Goal: Complete application form

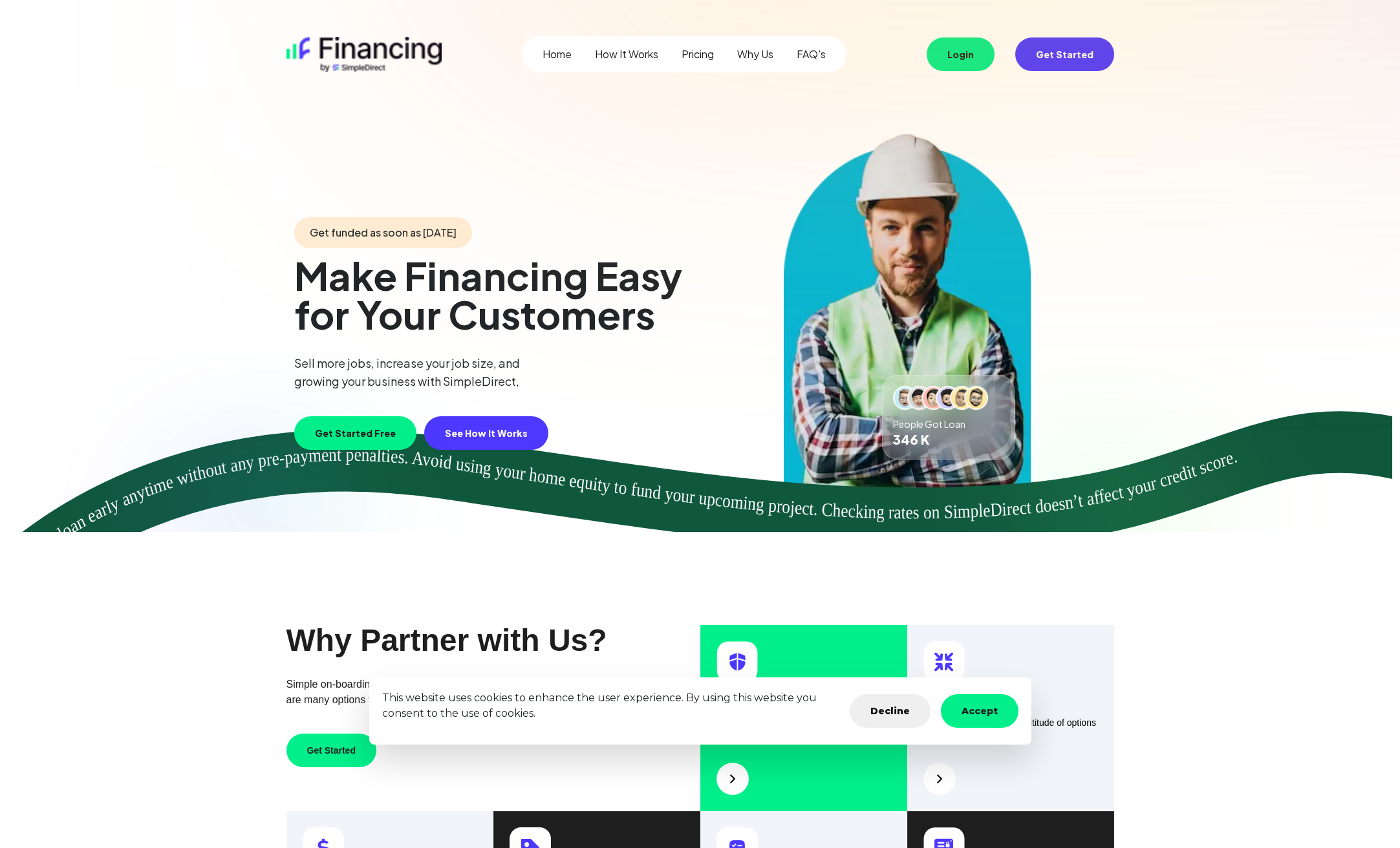
click at [707, 57] on link "Pricing" at bounding box center [697, 54] width 33 height 15
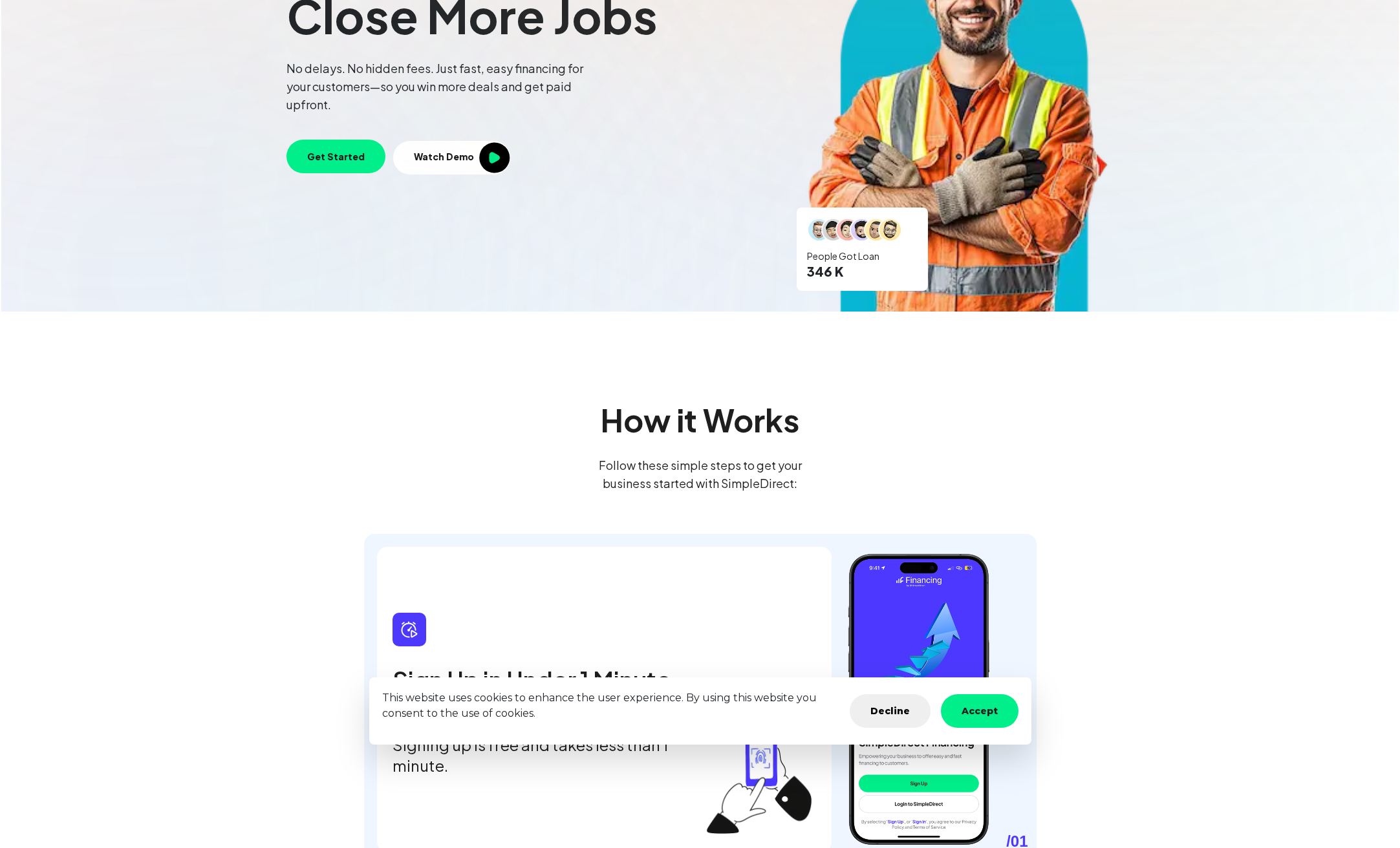
scroll to position [474, 0]
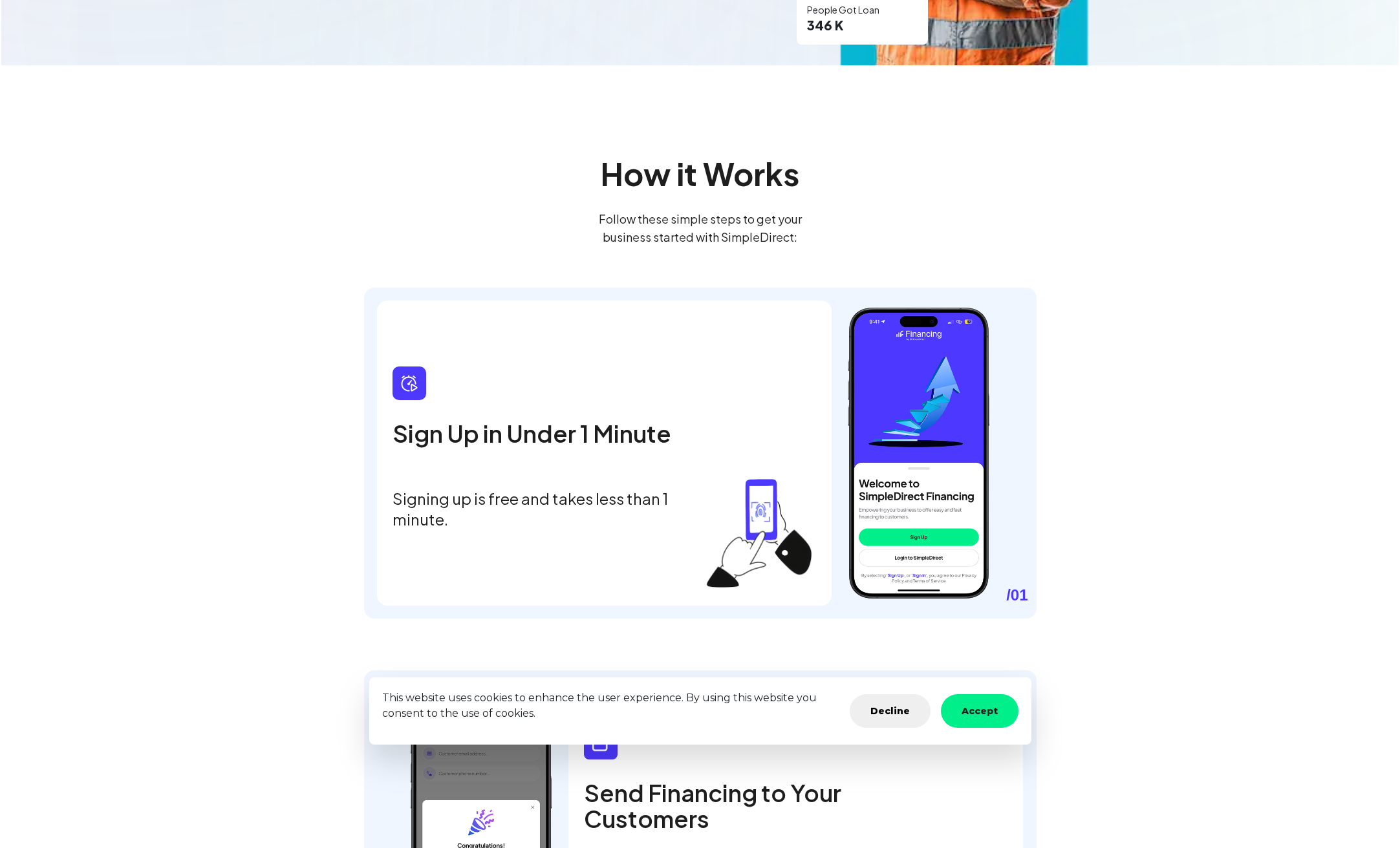
click at [961, 711] on button "Accept" at bounding box center [979, 711] width 77 height 33
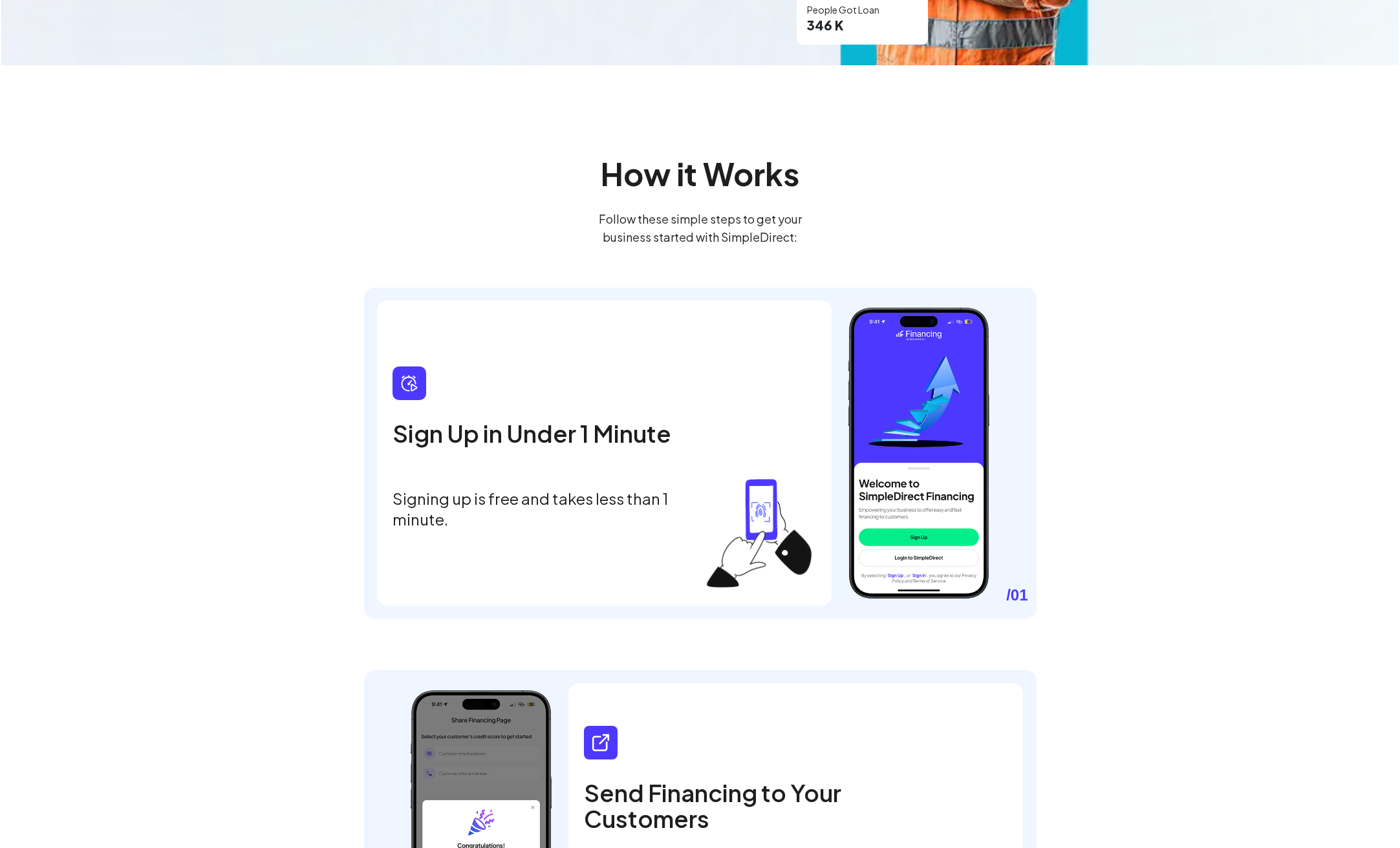
click at [989, 705] on div "Send Financing to Your Customers You can share your business’s unique financing…" at bounding box center [796, 836] width 455 height 305
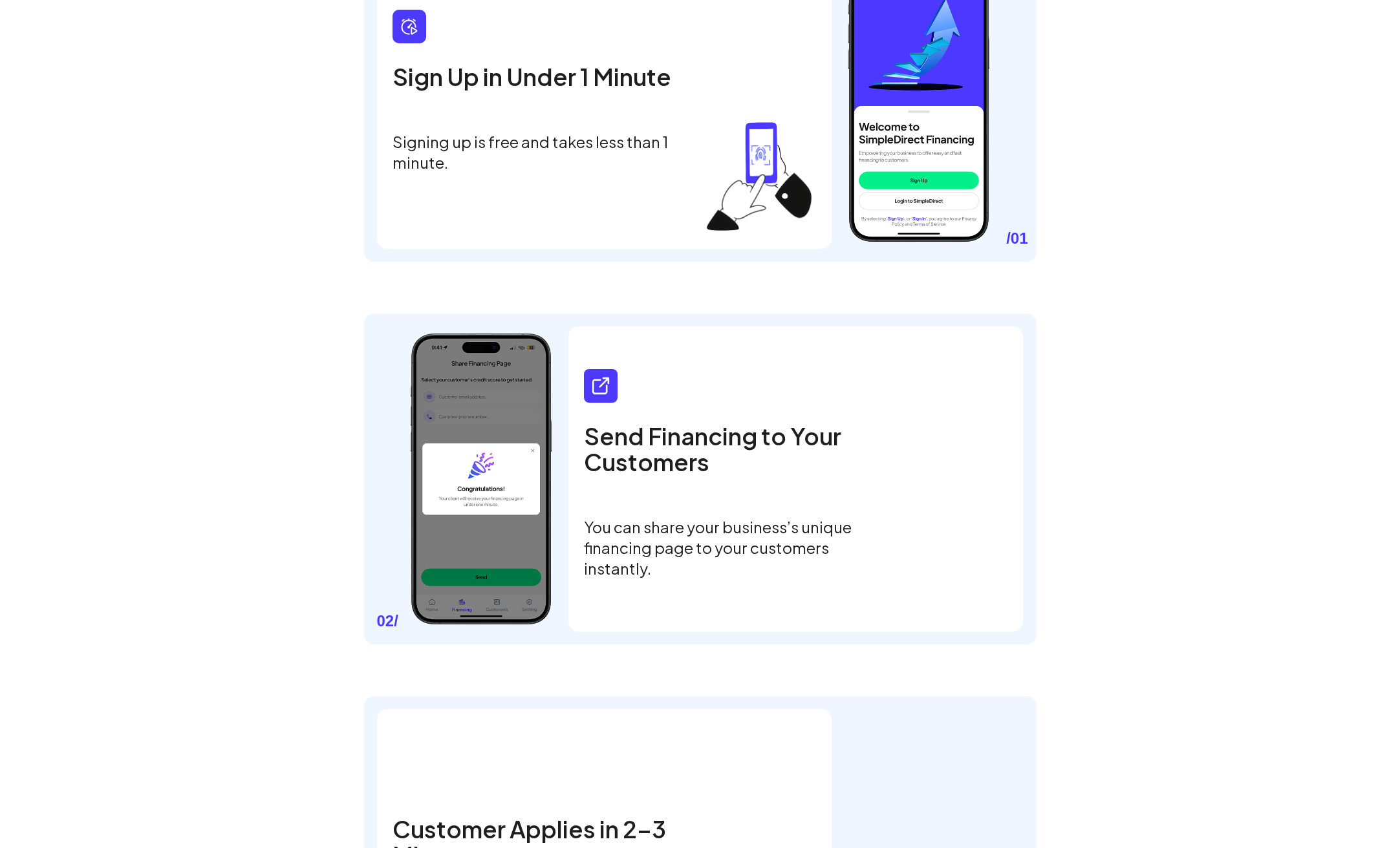
scroll to position [0, 0]
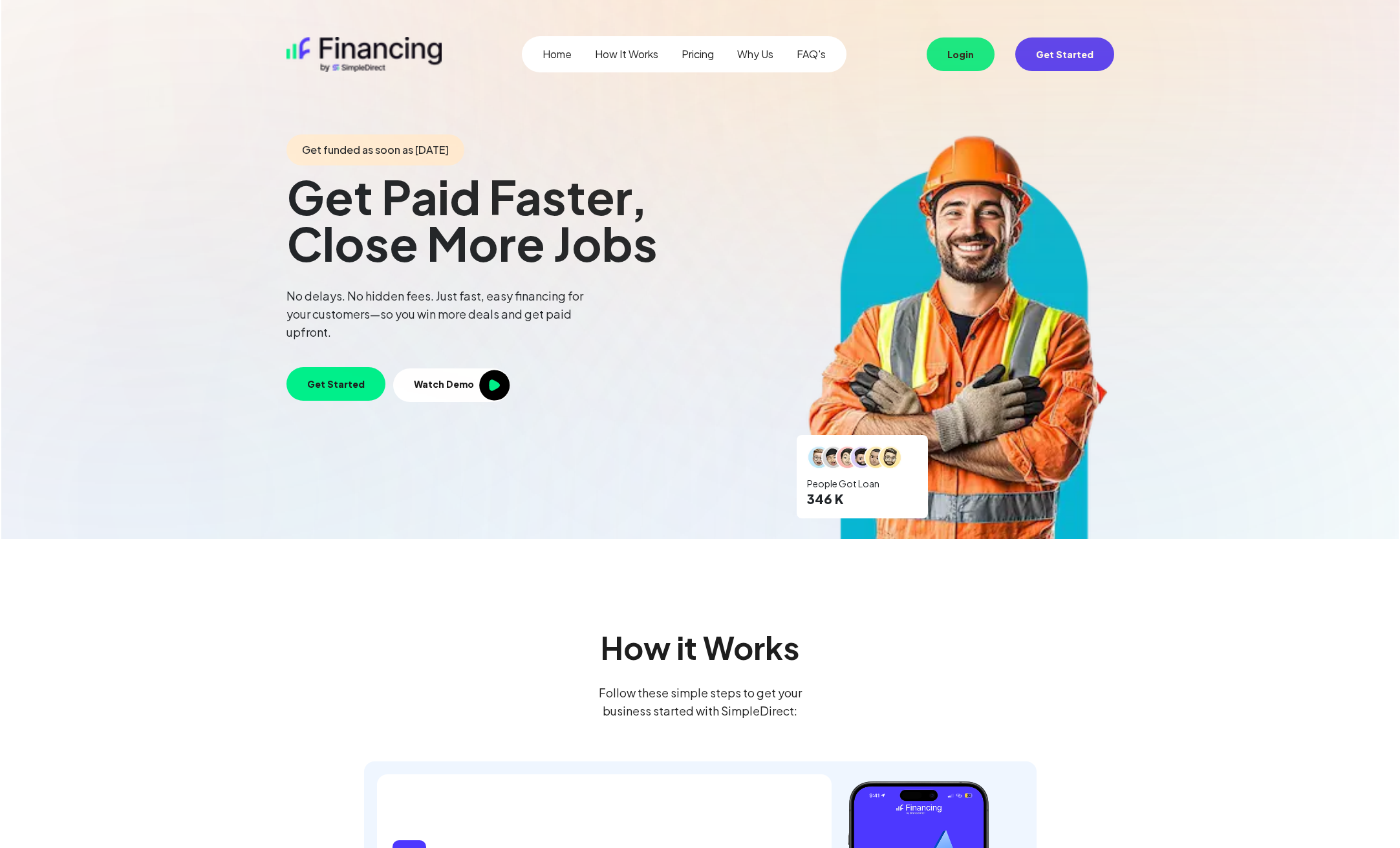
click at [480, 383] on img at bounding box center [494, 385] width 31 height 31
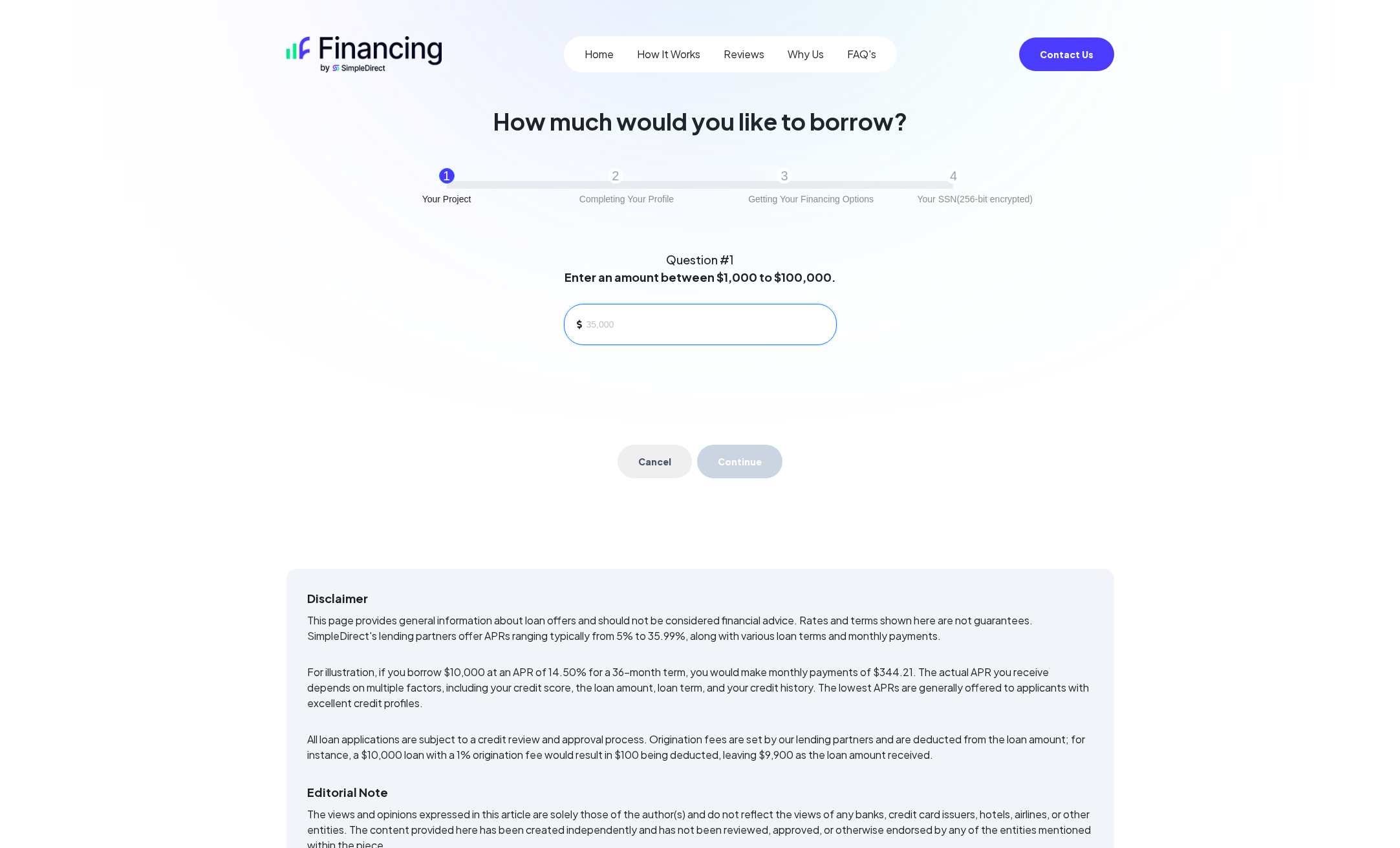
click at [650, 324] on input at bounding box center [706, 324] width 239 height 20
type input "10,000"
click at [756, 464] on button "Continue" at bounding box center [740, 461] width 85 height 33
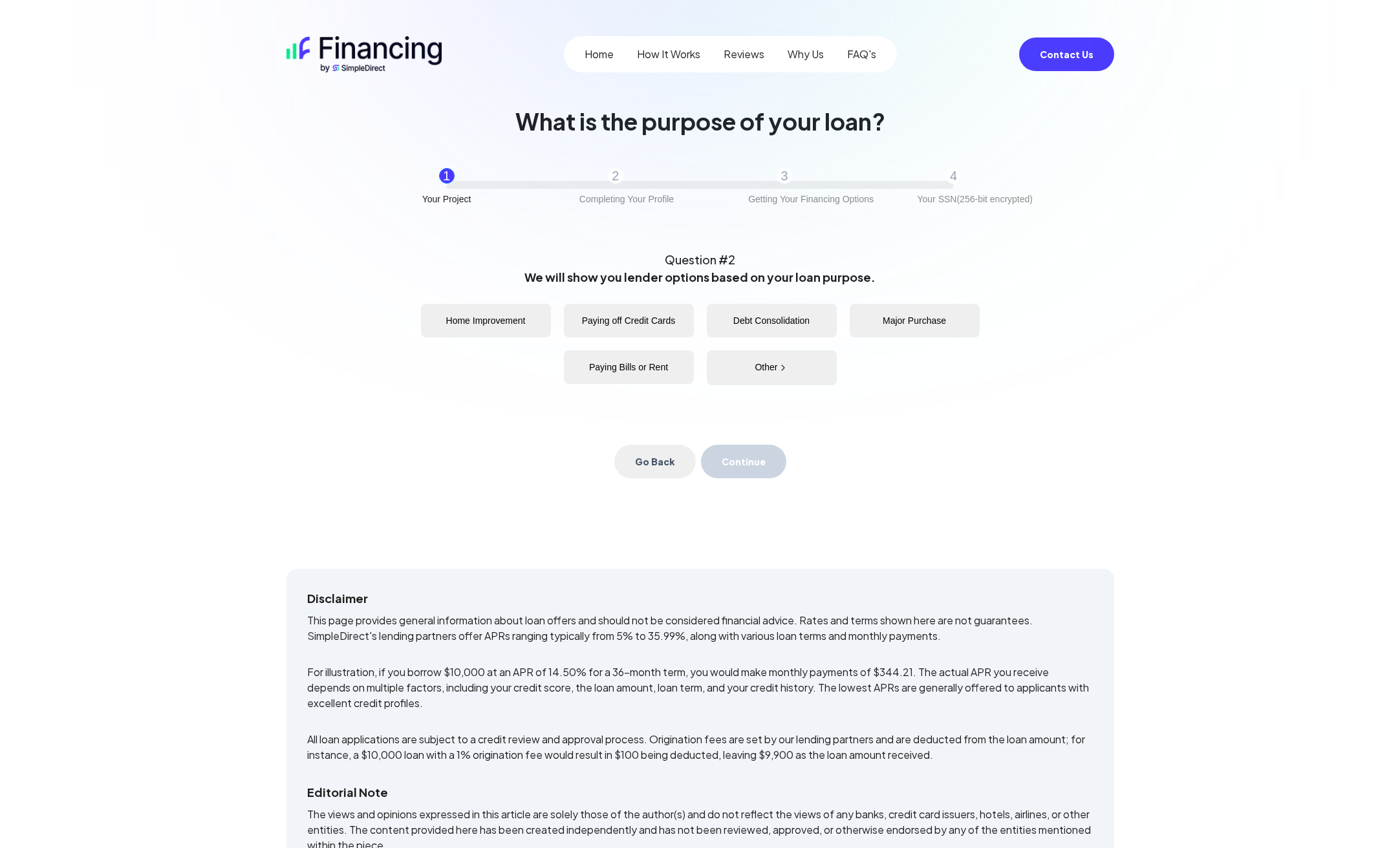
click at [476, 328] on button "Home Improvement" at bounding box center [486, 321] width 130 height 33
click at [766, 462] on button "Continue" at bounding box center [743, 461] width 85 height 33
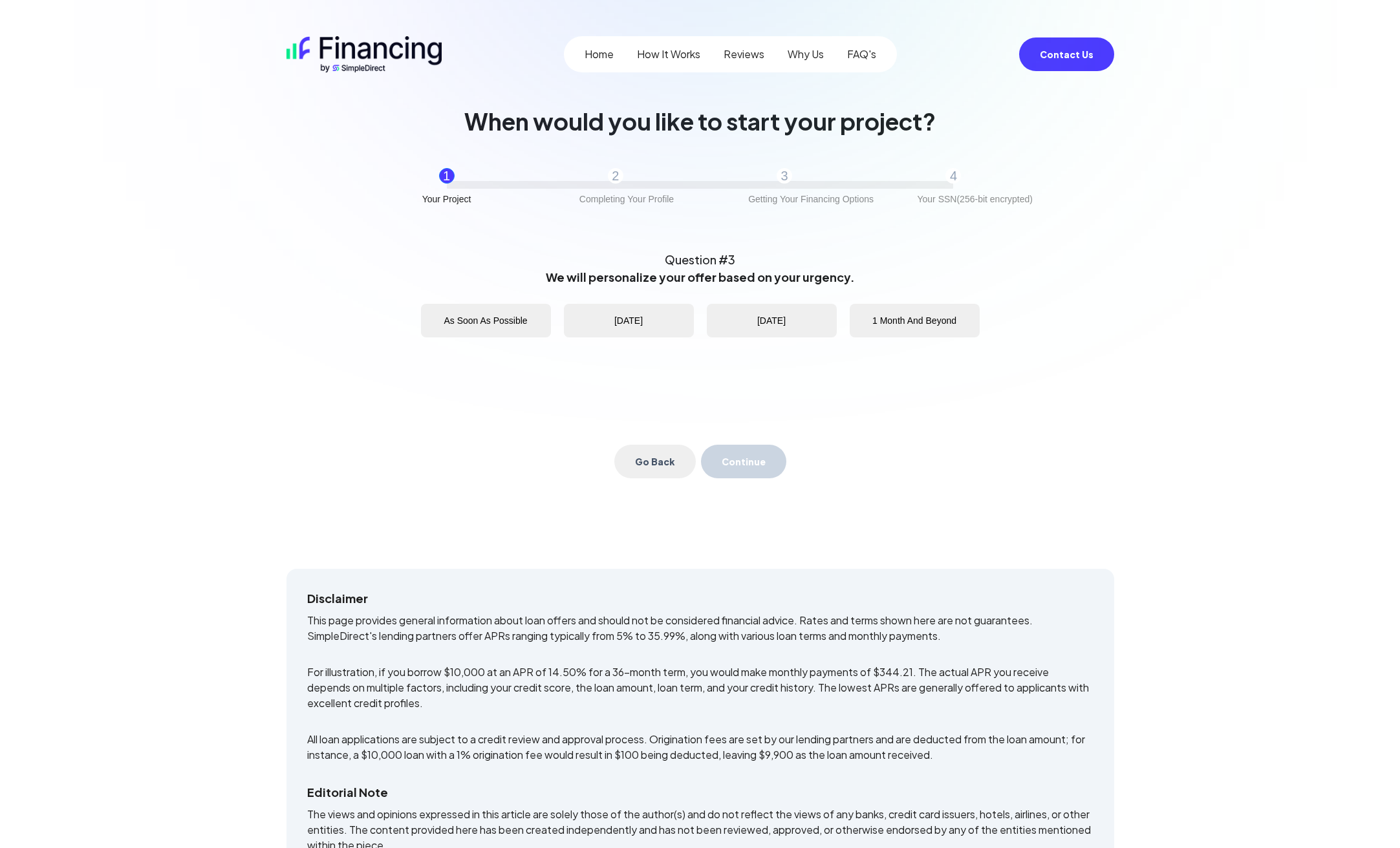
click at [754, 327] on button "[DATE]" at bounding box center [772, 321] width 130 height 33
click at [638, 320] on button "[DATE]" at bounding box center [629, 321] width 130 height 33
click at [740, 466] on button "Continue" at bounding box center [743, 461] width 85 height 33
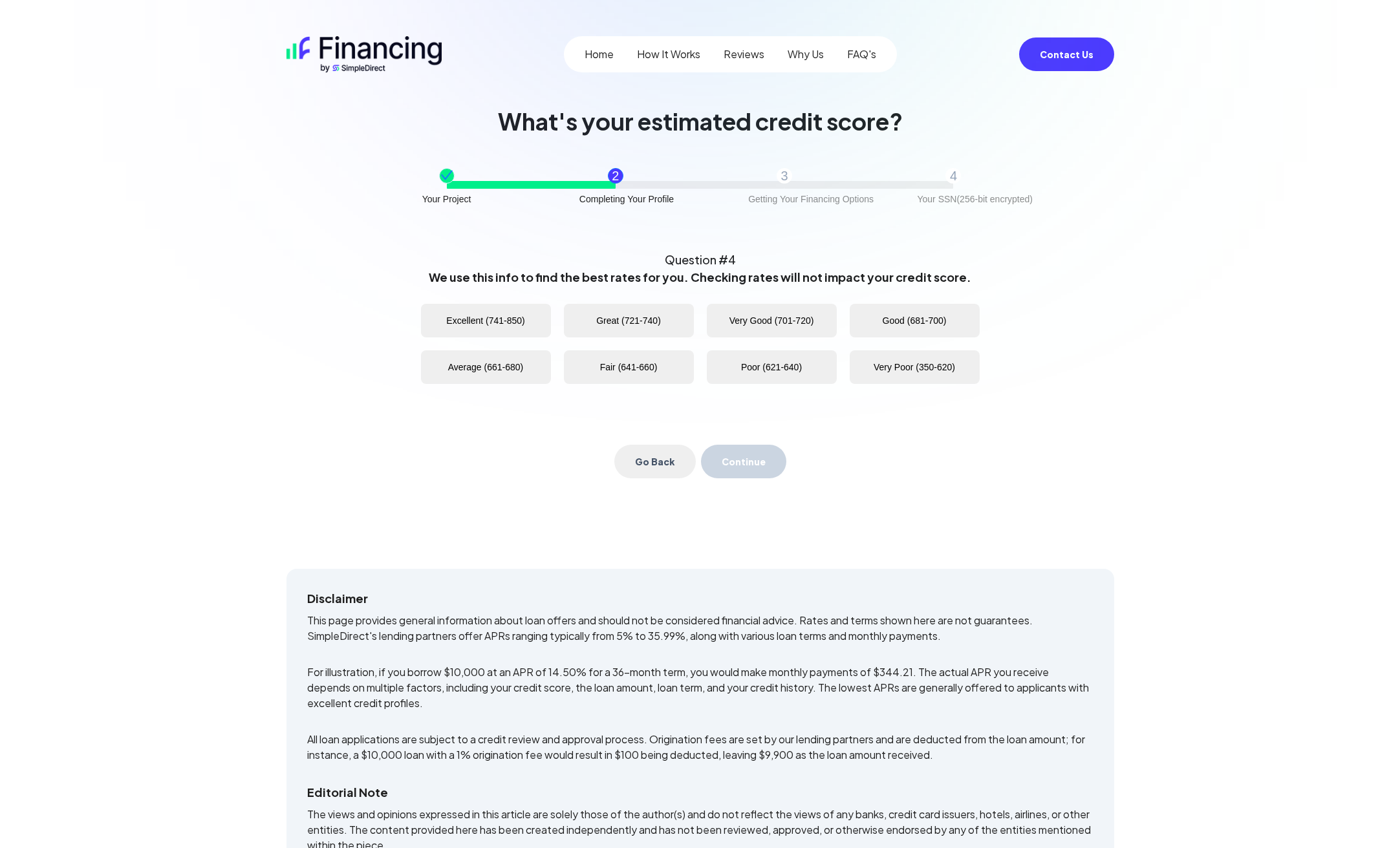
click at [641, 314] on button "Great (721-740)" at bounding box center [629, 321] width 130 height 33
click at [749, 461] on button "Continue" at bounding box center [743, 461] width 85 height 33
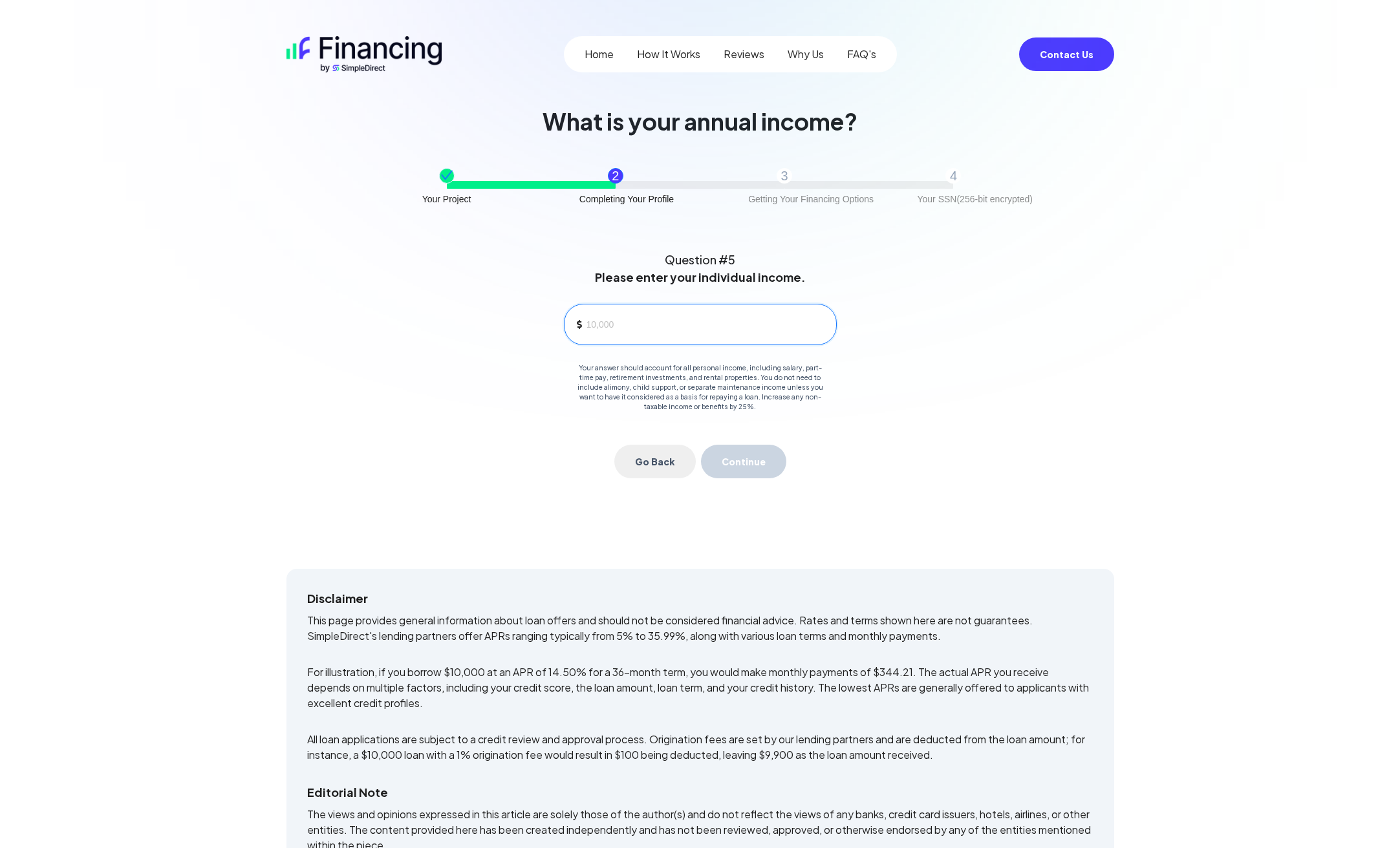
click at [657, 320] on input at bounding box center [706, 324] width 239 height 20
type input "700,000"
click at [746, 467] on button "Continue" at bounding box center [743, 461] width 85 height 33
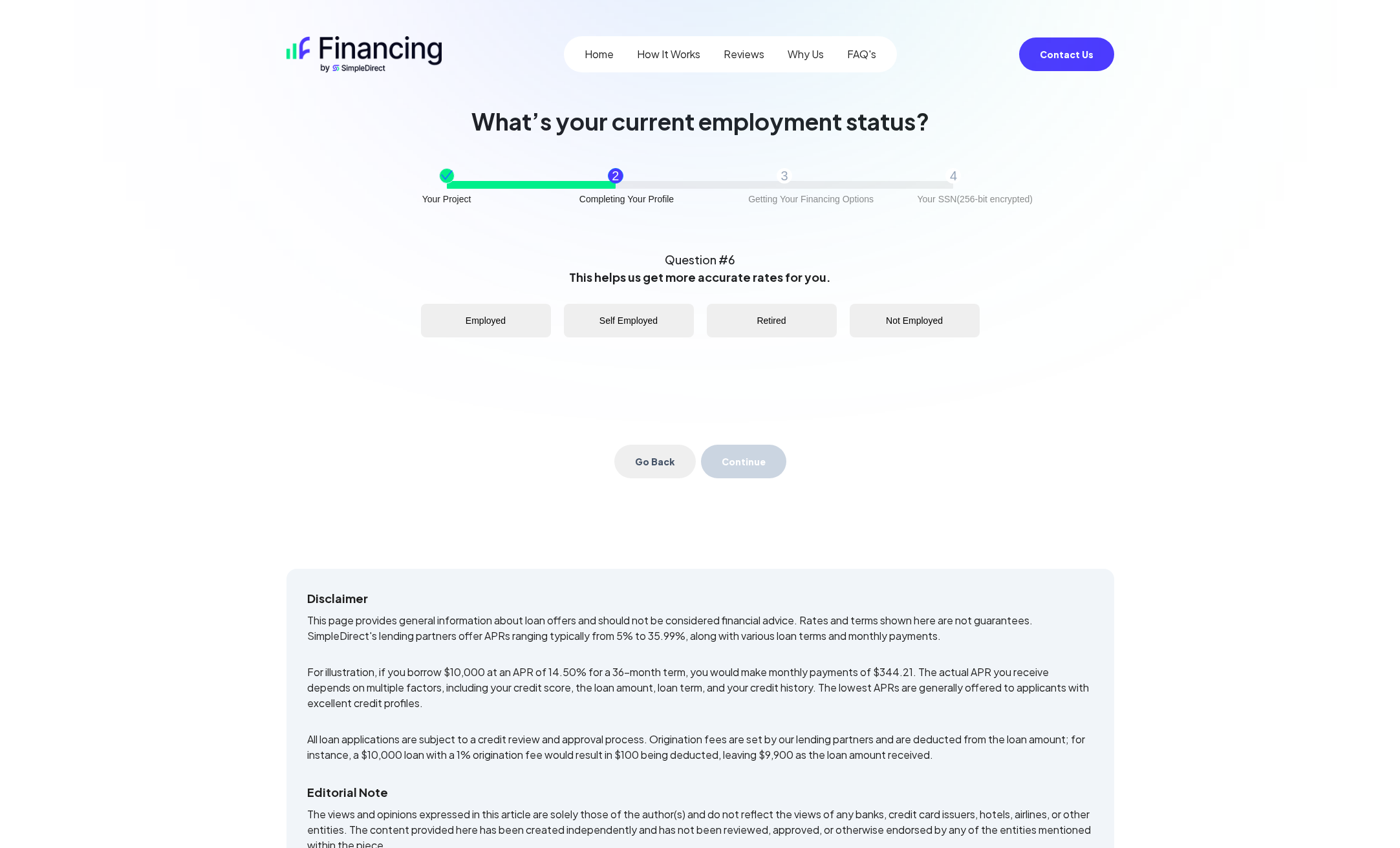
click at [520, 317] on button "Employed" at bounding box center [486, 321] width 130 height 33
click at [738, 455] on button "Continue" at bounding box center [743, 461] width 85 height 33
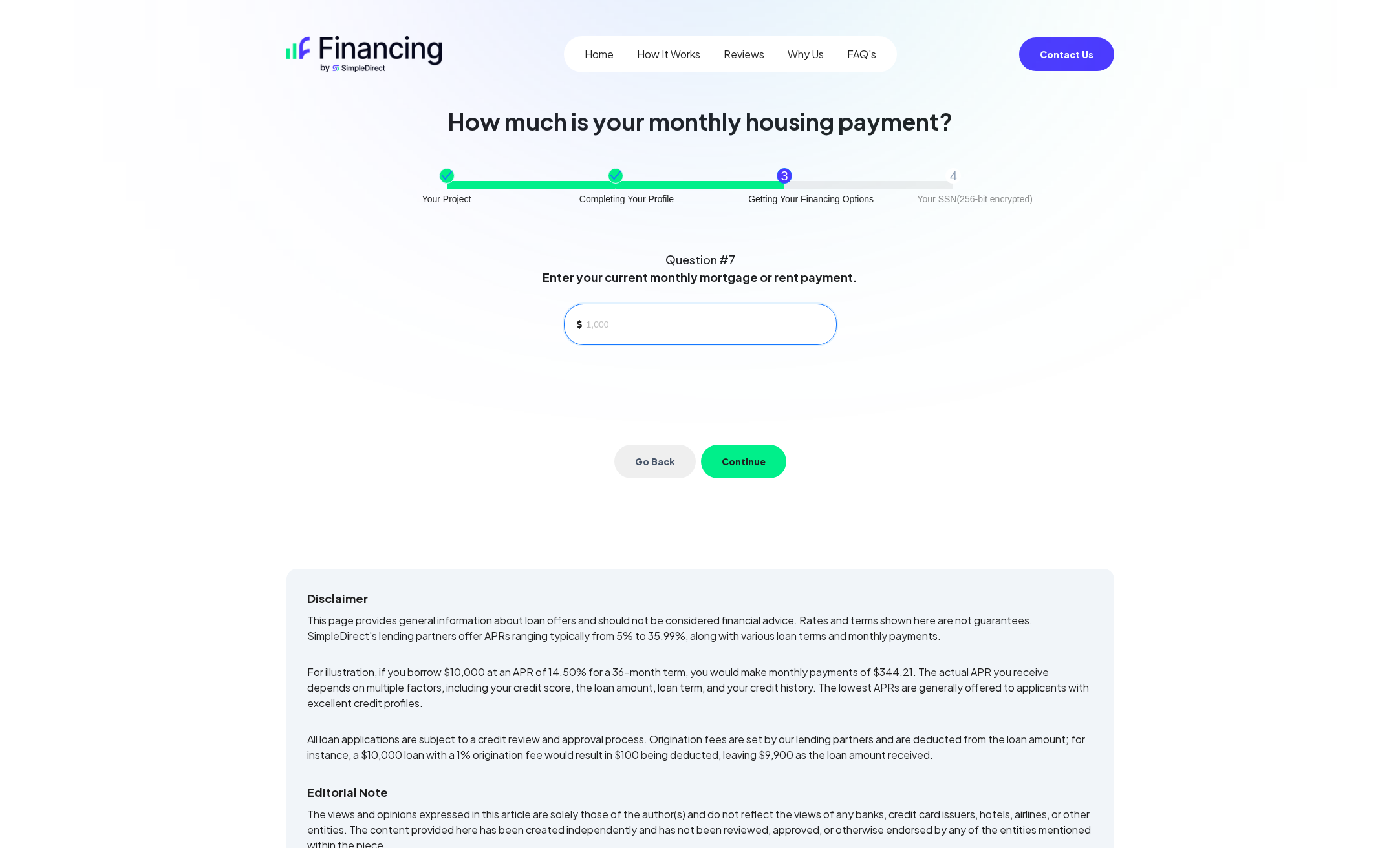
click at [638, 324] on input at bounding box center [706, 324] width 239 height 20
type input "5,000"
click at [749, 462] on button "Continue" at bounding box center [743, 461] width 85 height 33
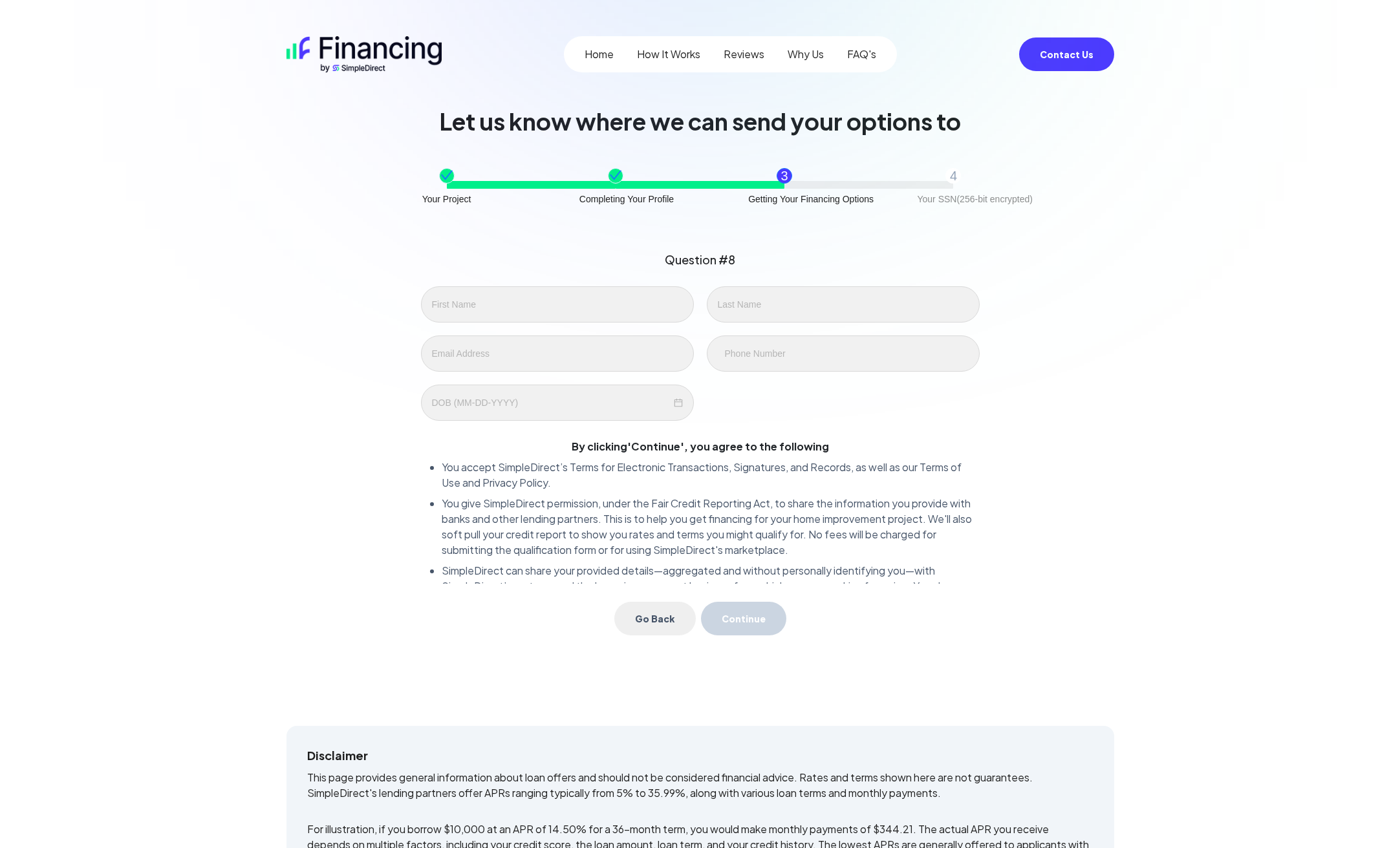
click at [871, 54] on link "FAQ's" at bounding box center [861, 54] width 29 height 15
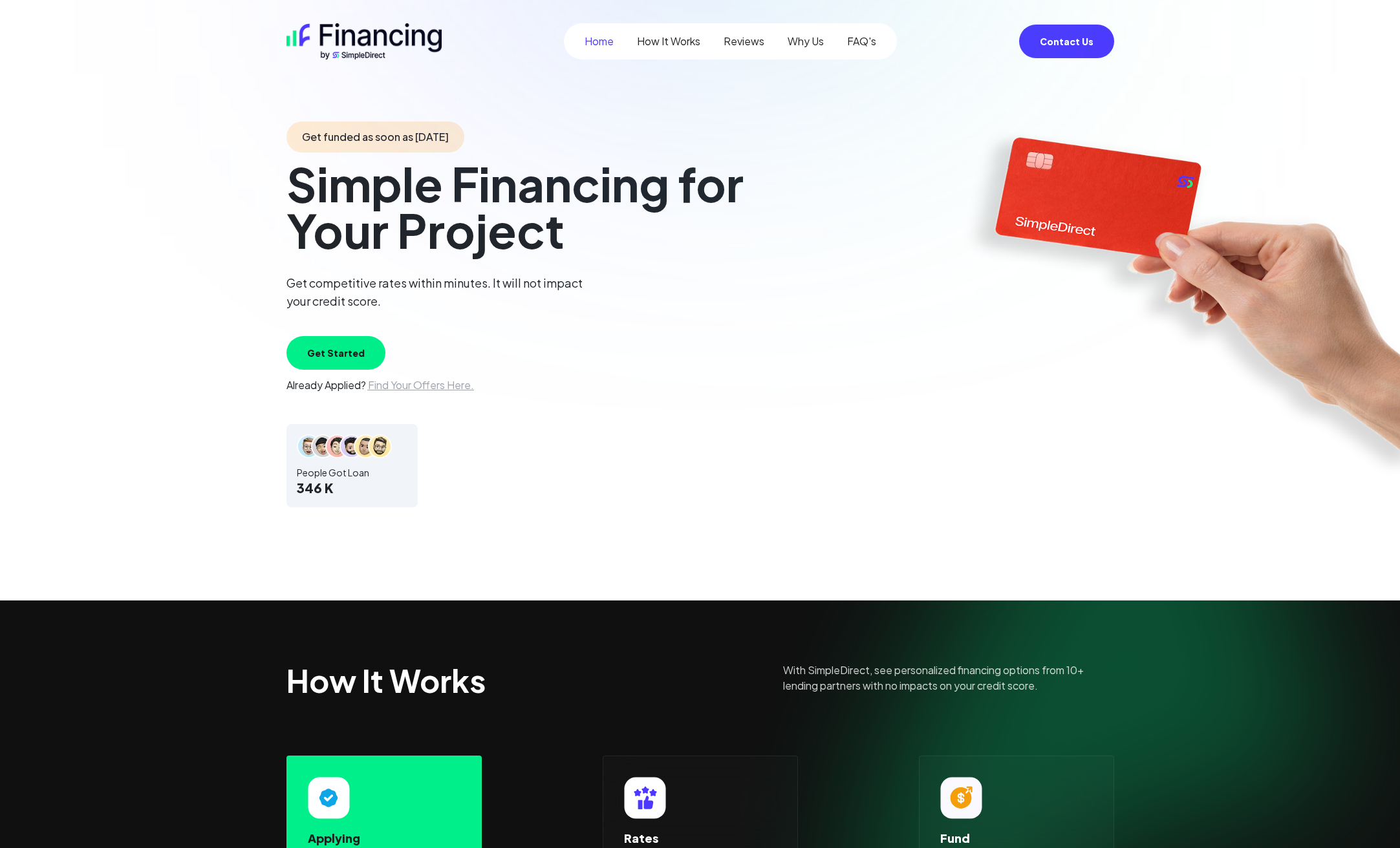
scroll to position [2021, 0]
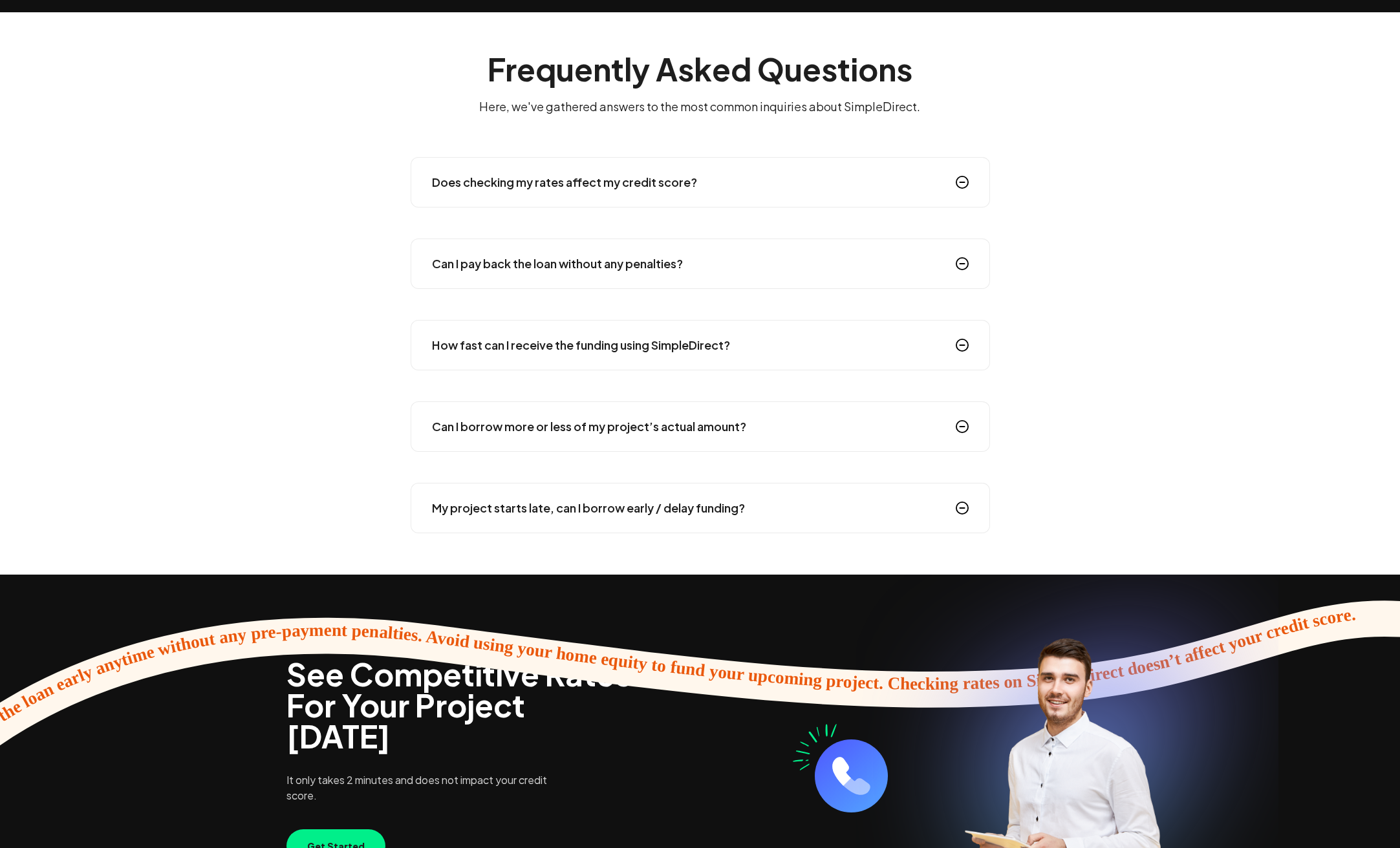
click at [609, 176] on h4 "Does checking my rates affect my credit score?" at bounding box center [565, 182] width 265 height 18
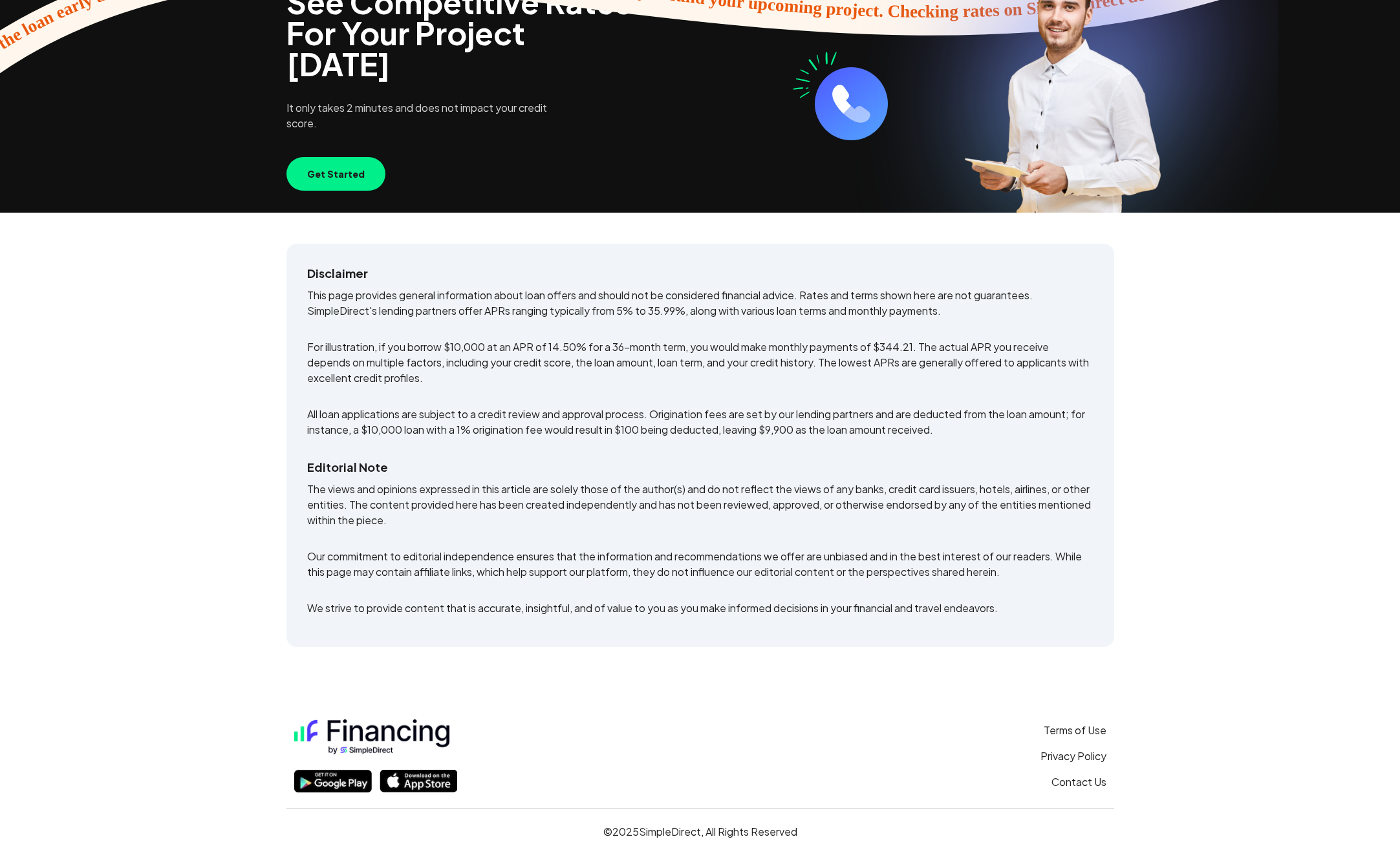
scroll to position [2447, 0]
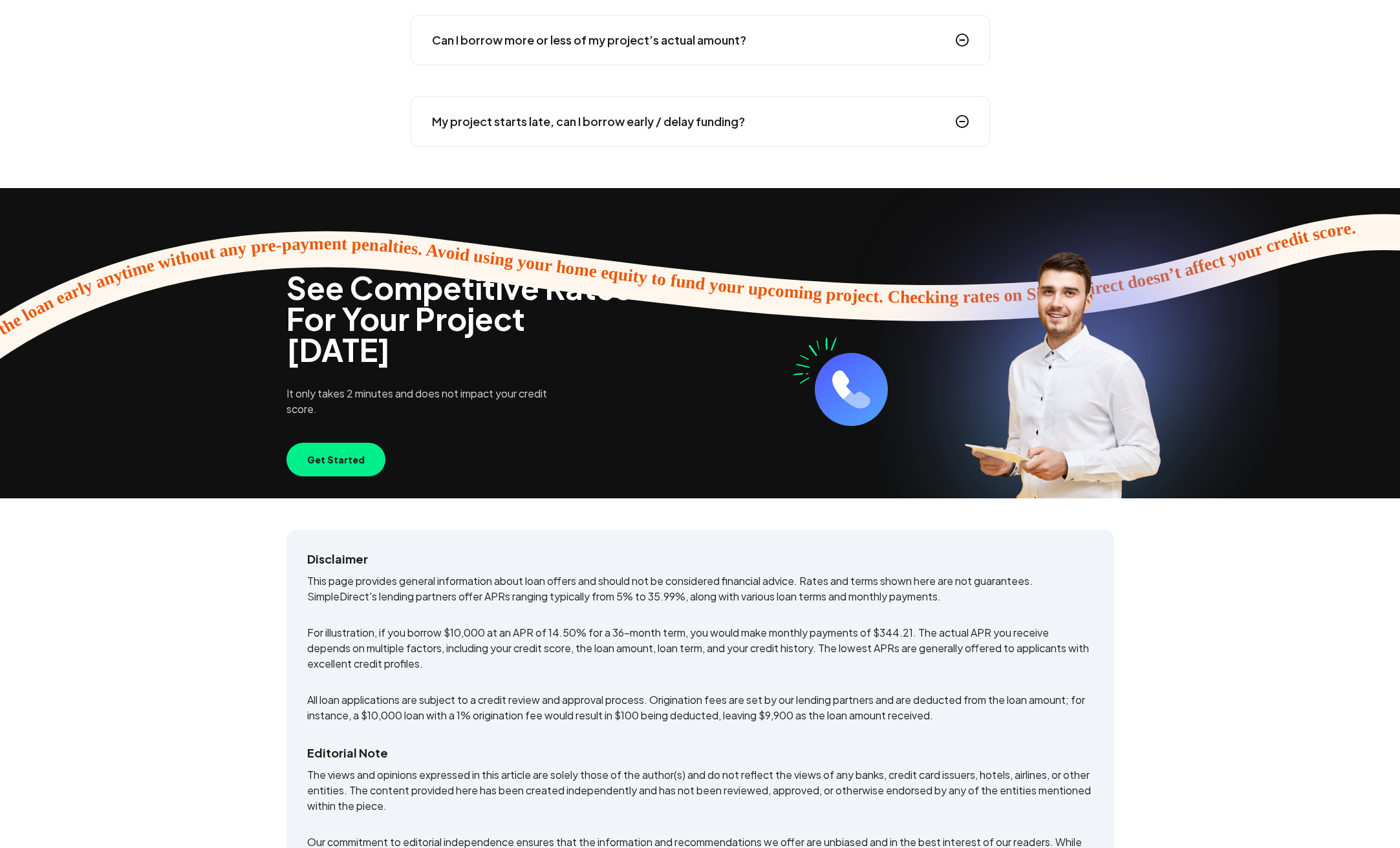
click at [342, 443] on button "Get Started" at bounding box center [336, 459] width 99 height 33
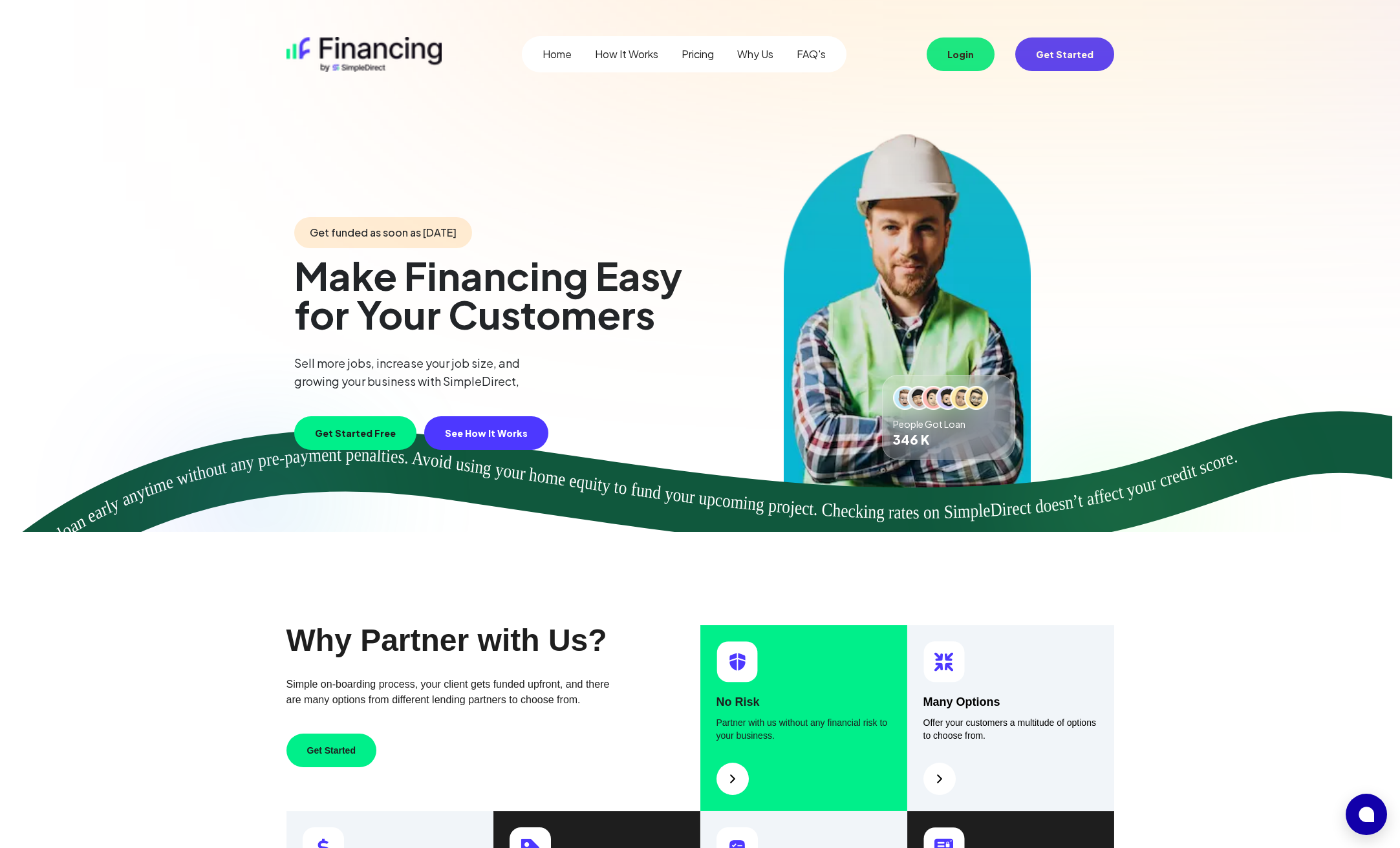
click at [551, 55] on link "Home" at bounding box center [557, 54] width 29 height 15
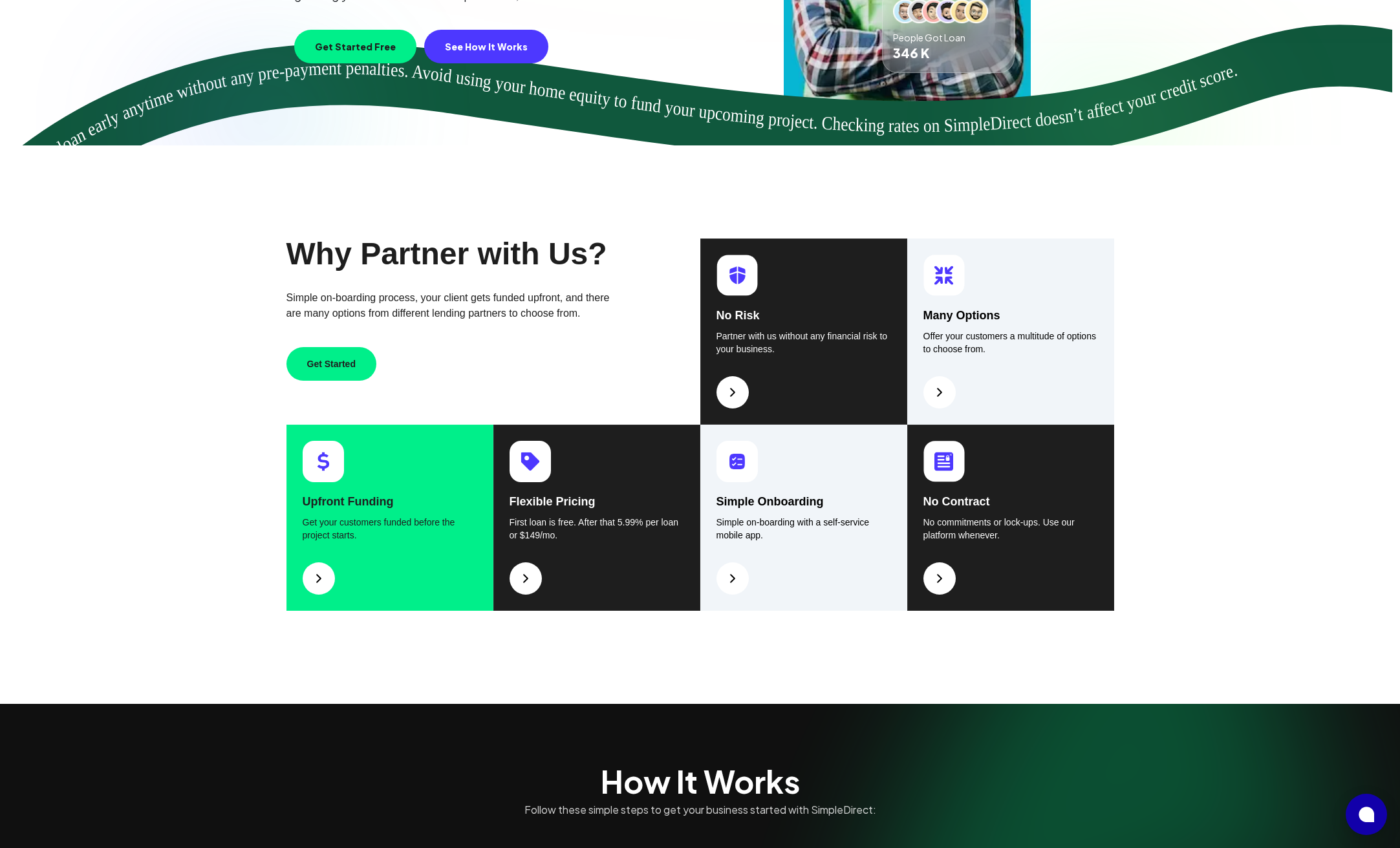
scroll to position [675, 0]
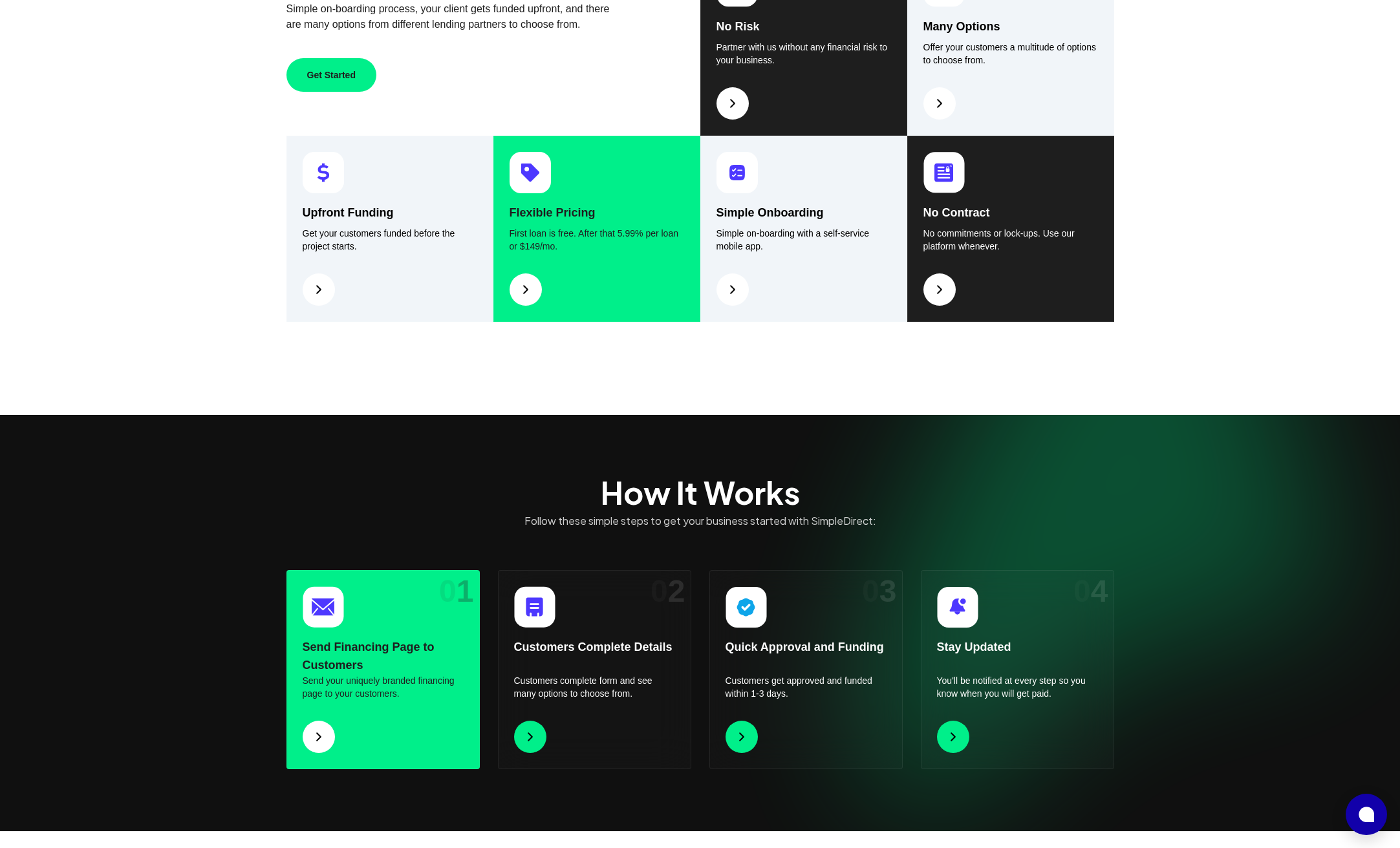
click at [523, 295] on img at bounding box center [525, 289] width 15 height 15
click at [521, 288] on img at bounding box center [525, 289] width 15 height 15
click at [526, 289] on img at bounding box center [525, 289] width 15 height 15
click at [526, 289] on img at bounding box center [525, 289] width 15 height 15
click at [526, 289] on img at bounding box center [525, 289] width 15 height 15
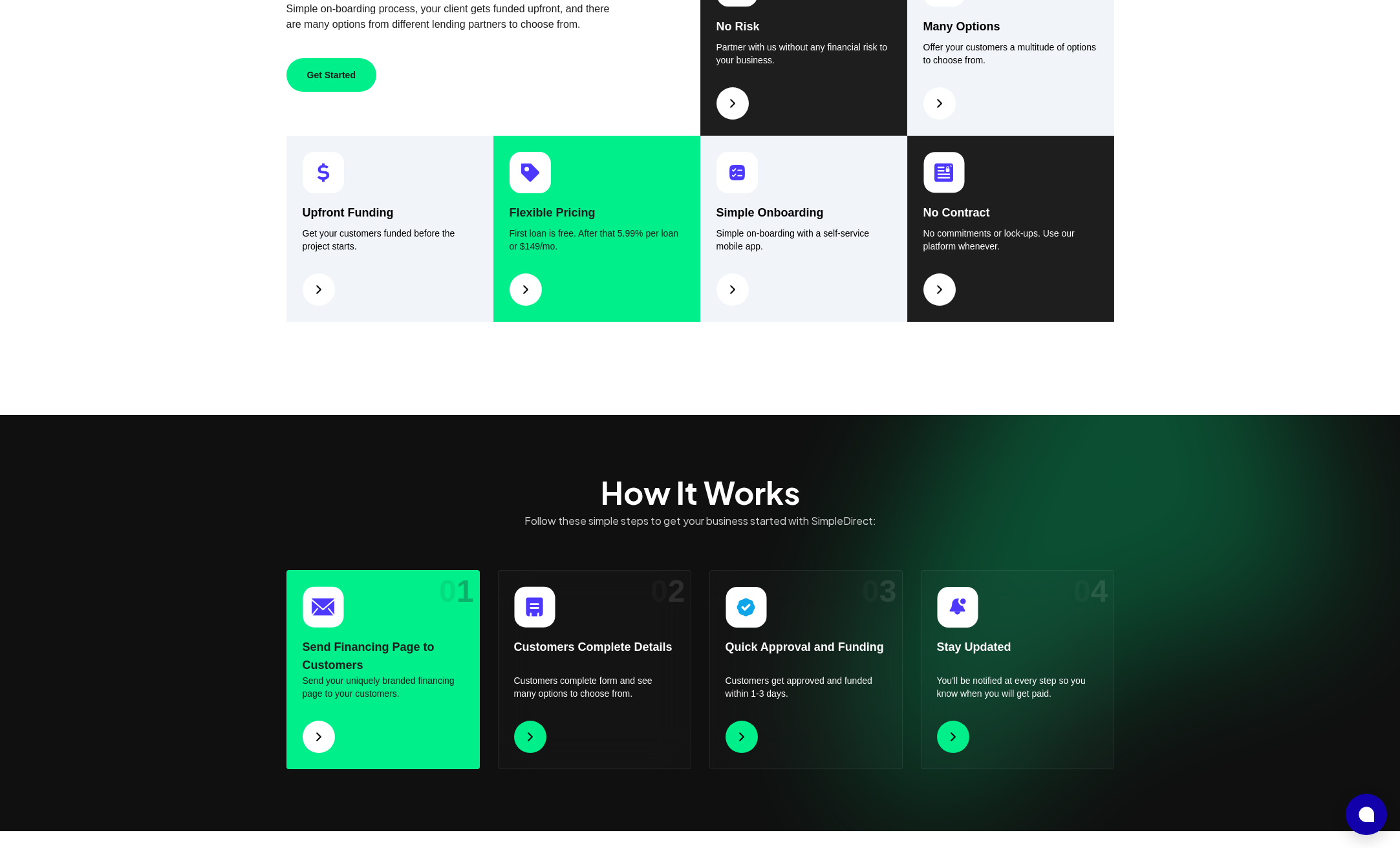
click at [526, 287] on img at bounding box center [525, 289] width 15 height 15
click at [525, 285] on img at bounding box center [525, 289] width 15 height 15
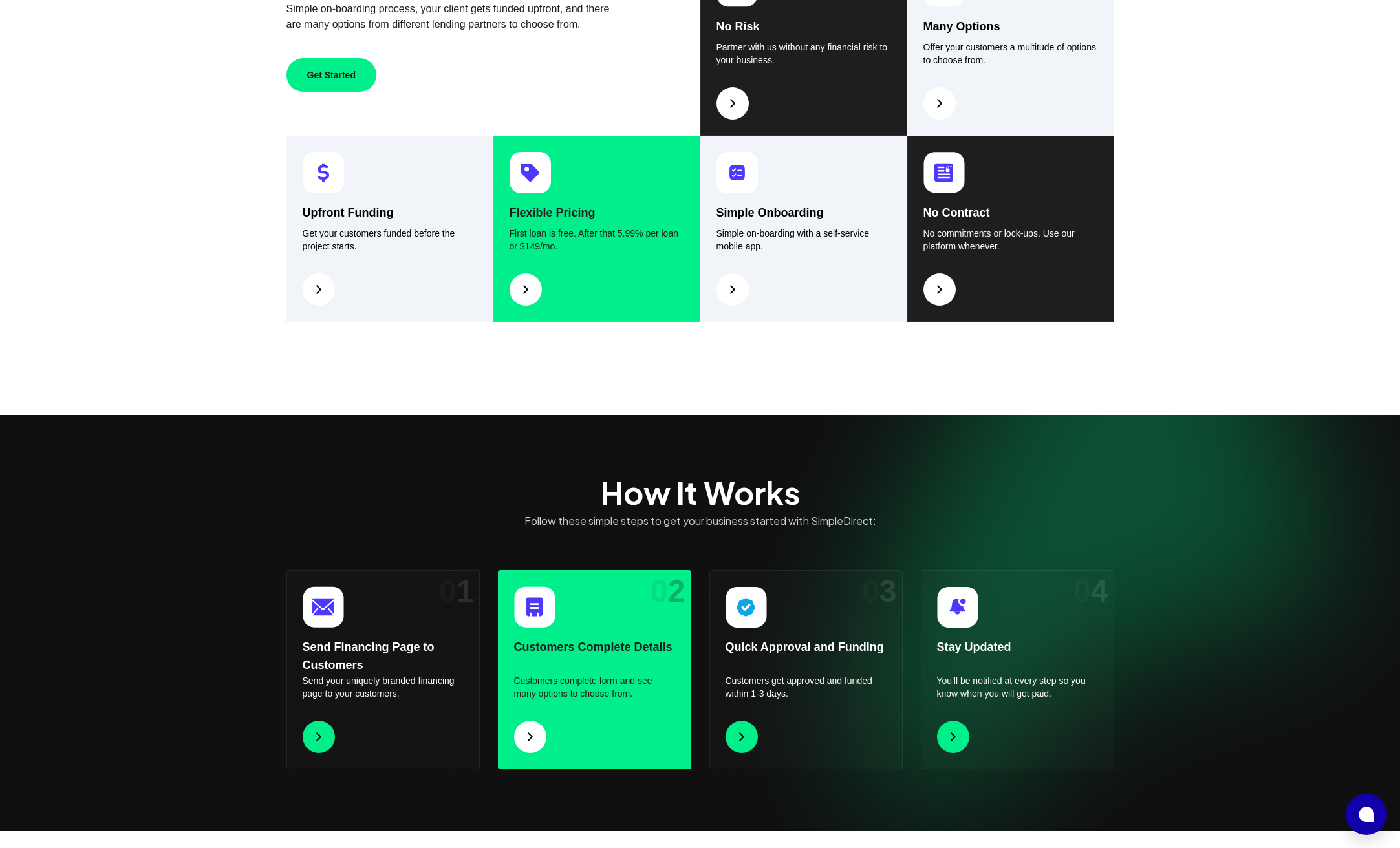
click at [523, 284] on img at bounding box center [525, 289] width 15 height 15
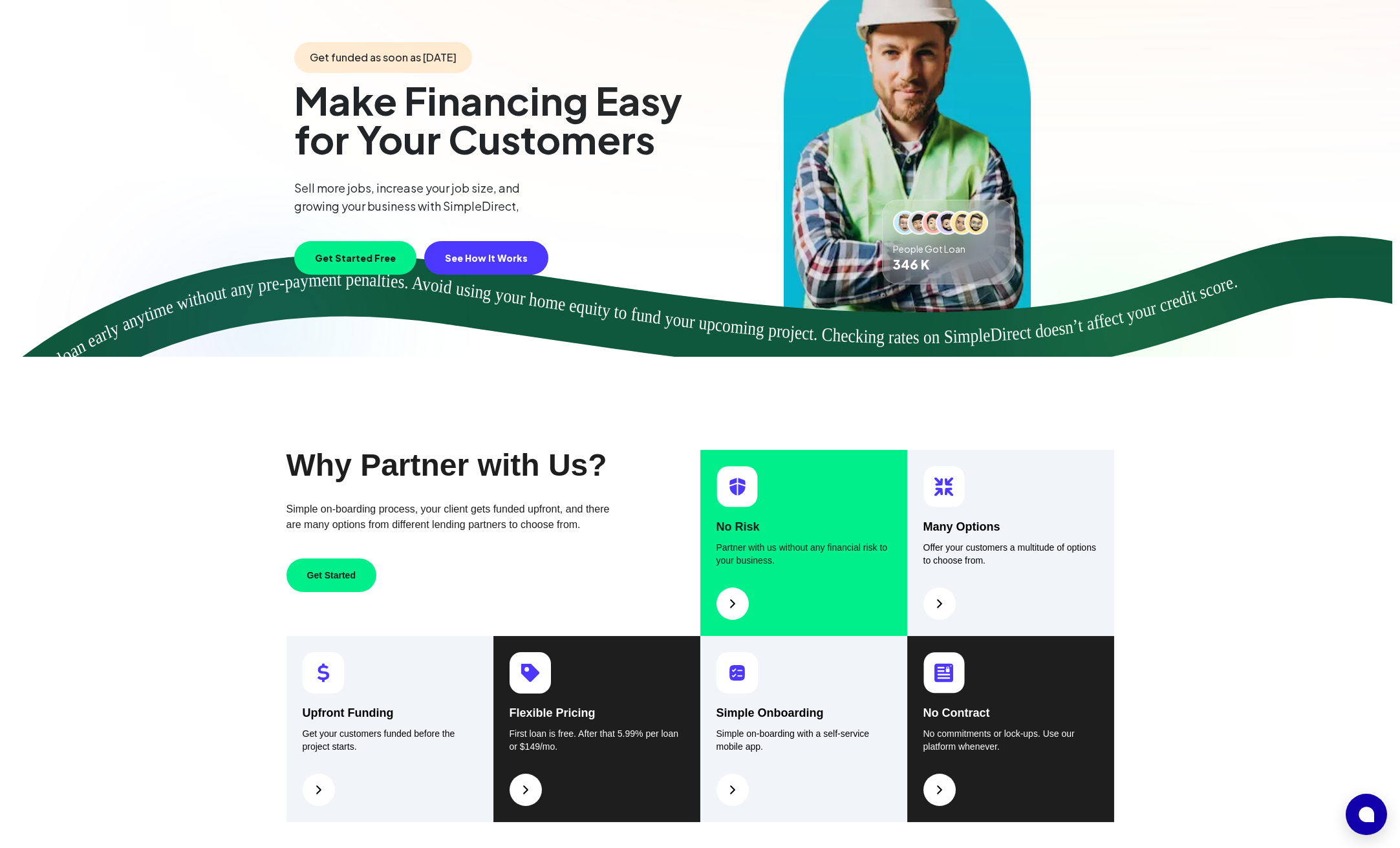
scroll to position [0, 0]
